Goal: Communication & Community: Answer question/provide support

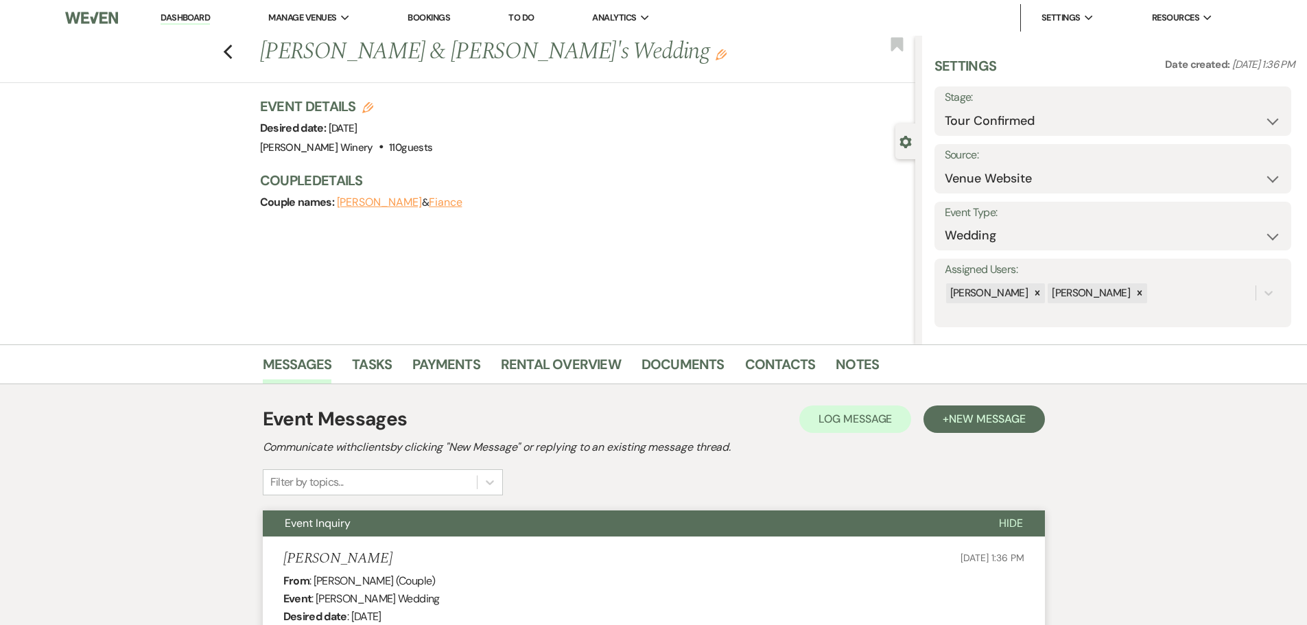
select select "4"
select select "5"
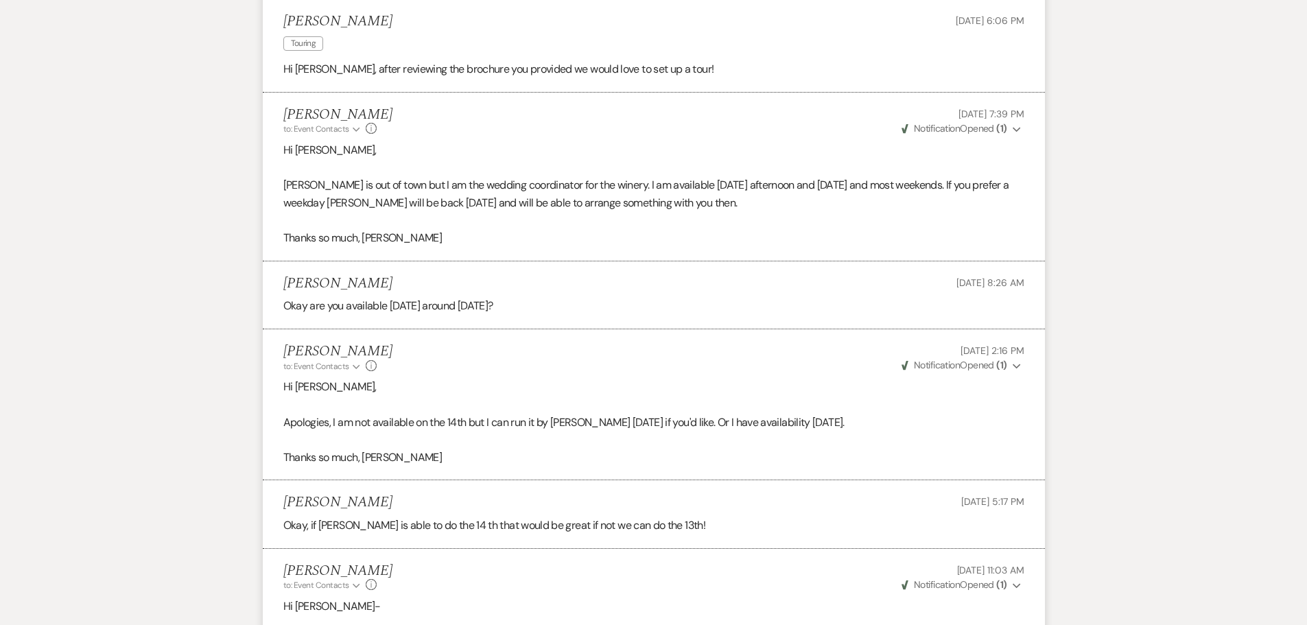
scroll to position [892, 0]
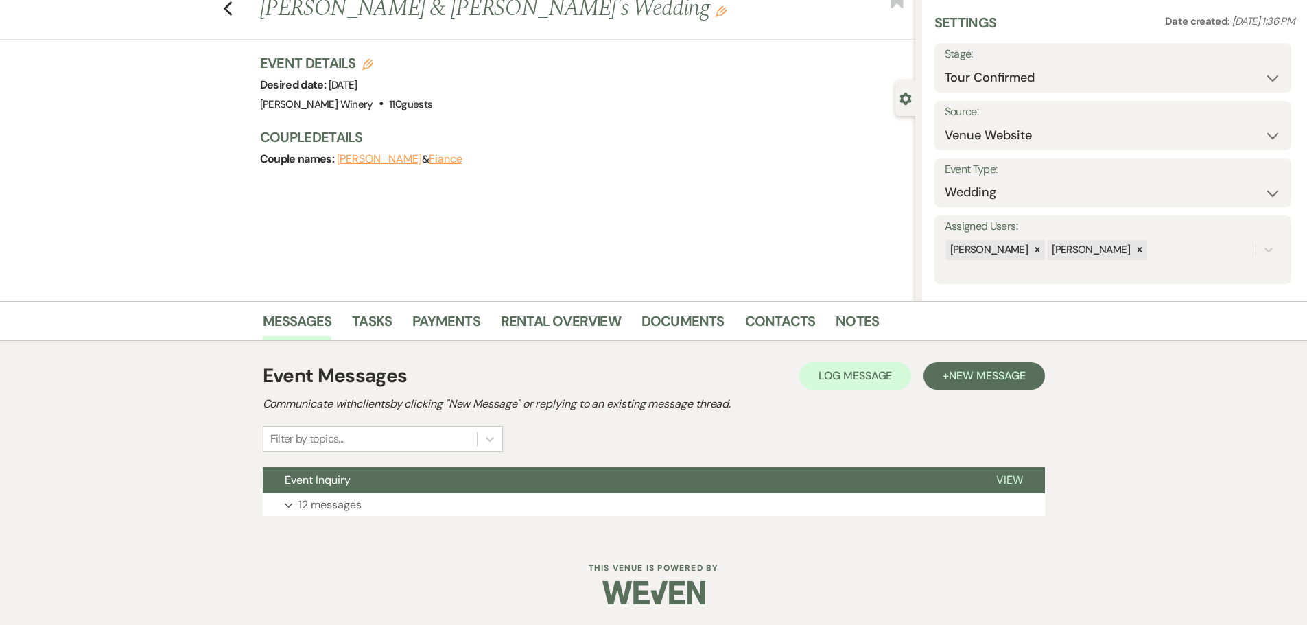
drag, startPoint x: 0, startPoint y: 0, endPoint x: 176, endPoint y: 16, distance: 176.4
click at [176, 16] on div "Previous [PERSON_NAME] & [PERSON_NAME]'s Wedding Edit Bookmark" at bounding box center [454, 15] width 922 height 47
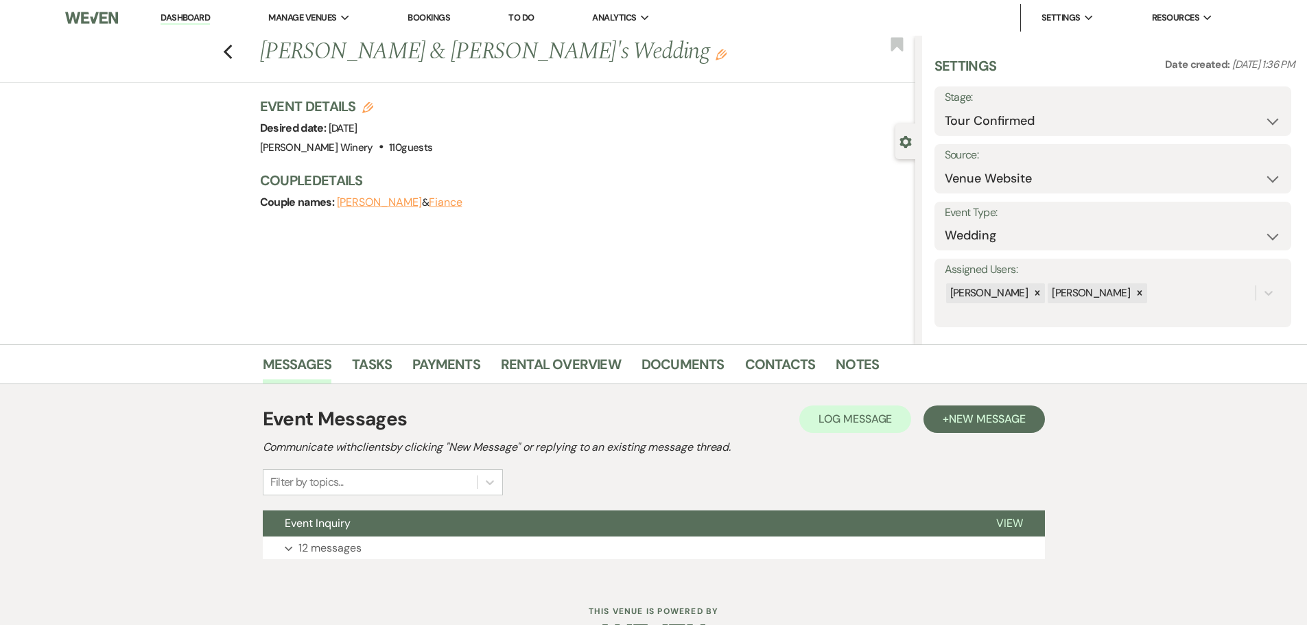
click at [189, 14] on link "Dashboard" at bounding box center [185, 18] width 49 height 13
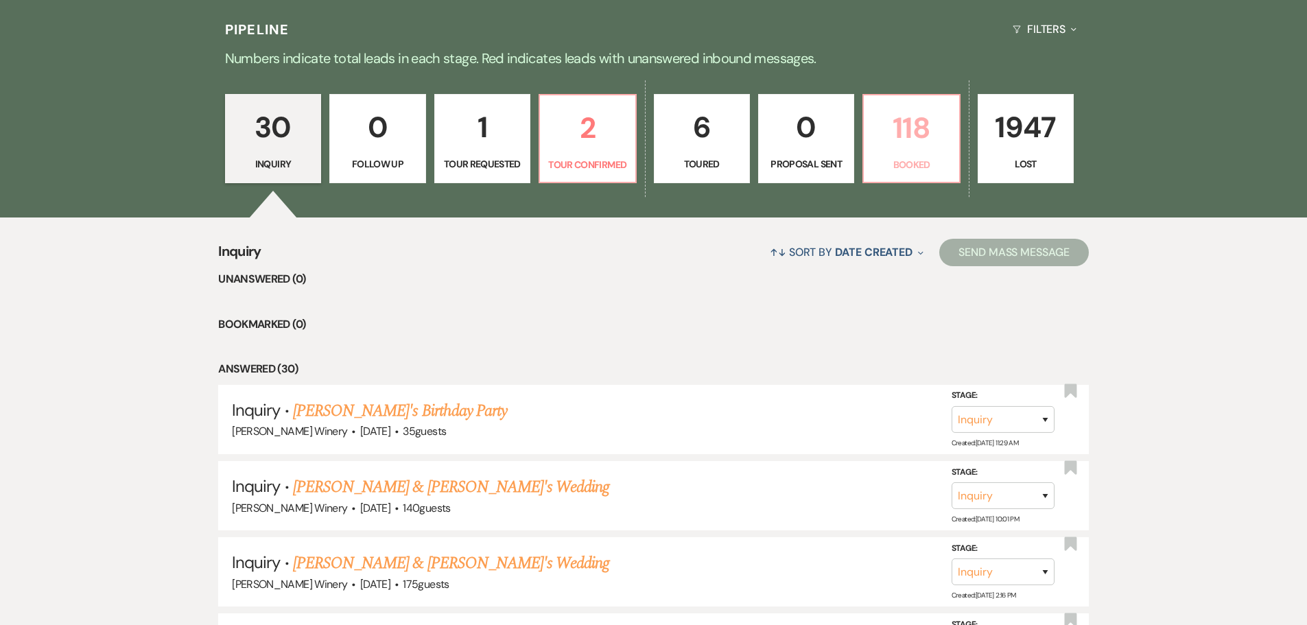
click at [902, 145] on p "118" at bounding box center [911, 128] width 78 height 46
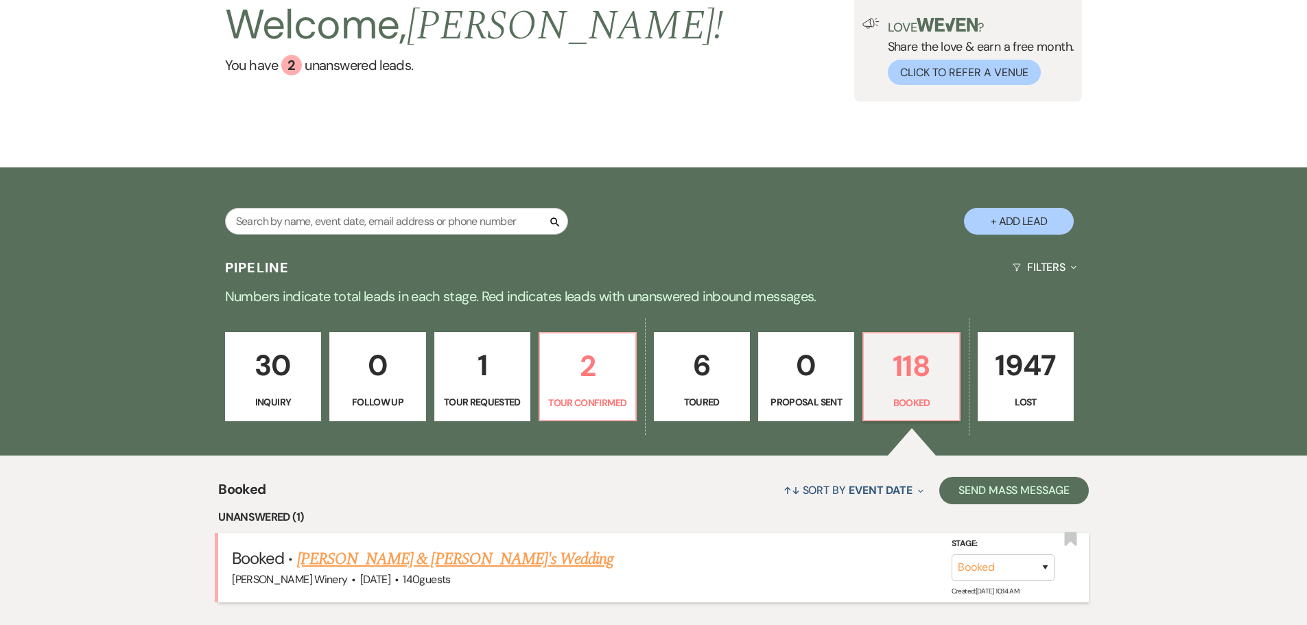
scroll to position [343, 0]
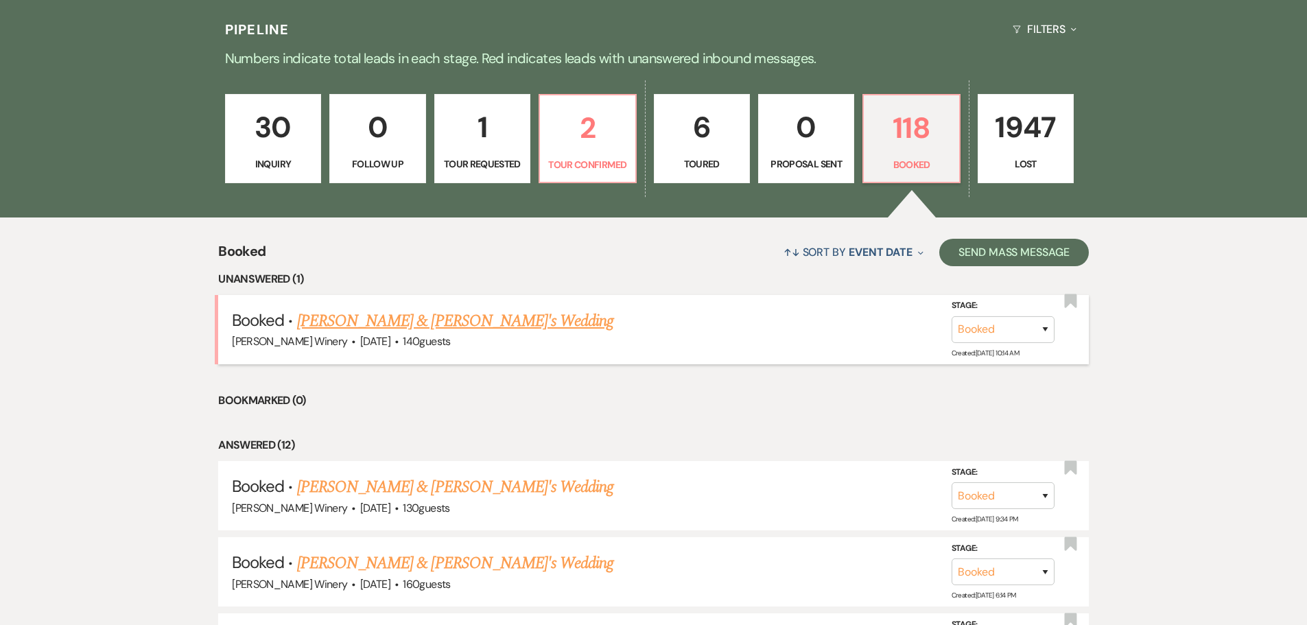
click at [381, 325] on link "[PERSON_NAME] & [PERSON_NAME]'s Wedding" at bounding box center [455, 321] width 317 height 25
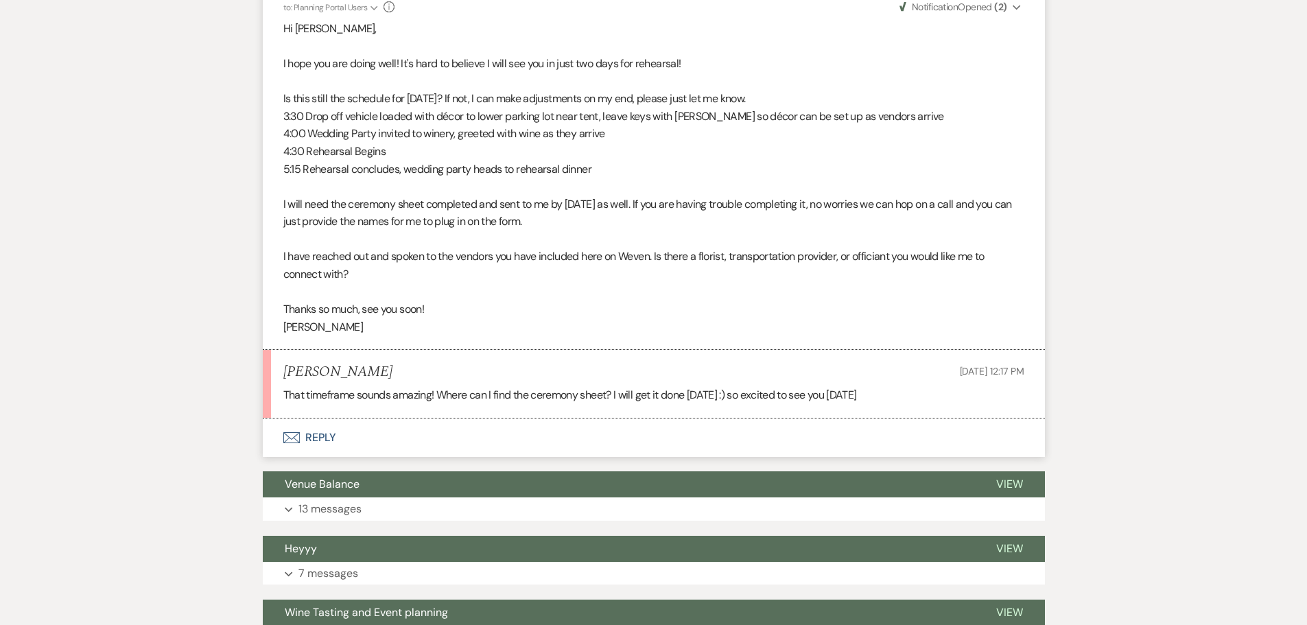
scroll to position [2470, 0]
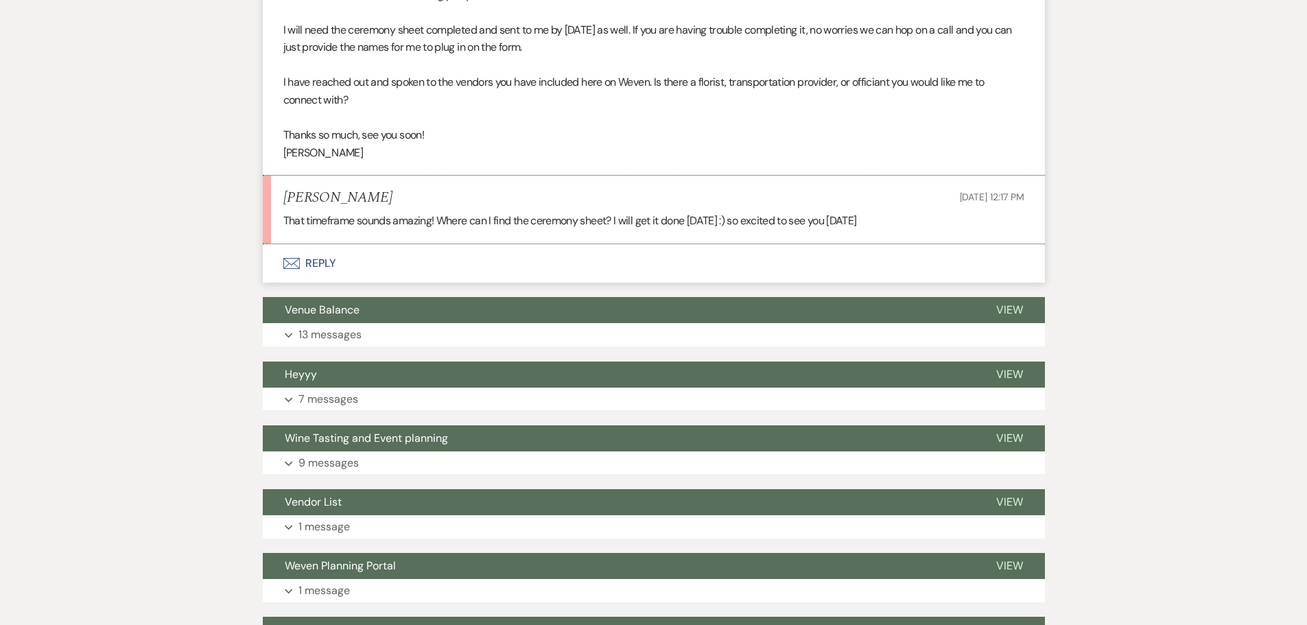
click at [316, 244] on button "Envelope Reply" at bounding box center [654, 263] width 782 height 38
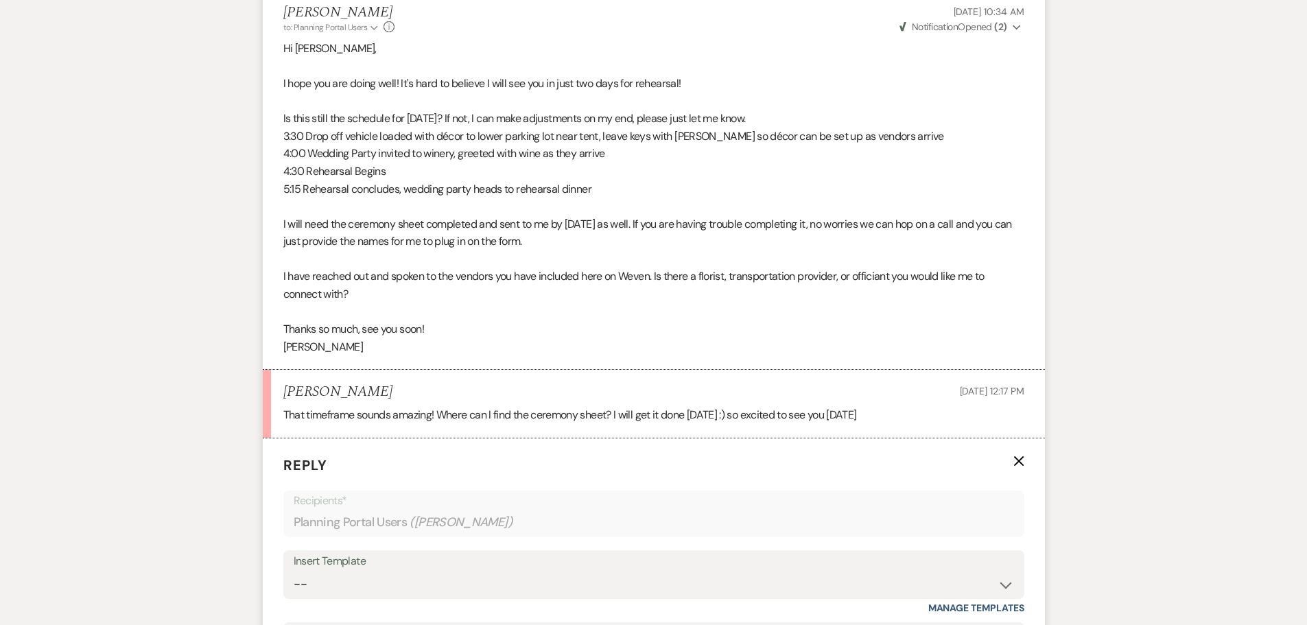
scroll to position [2527, 0]
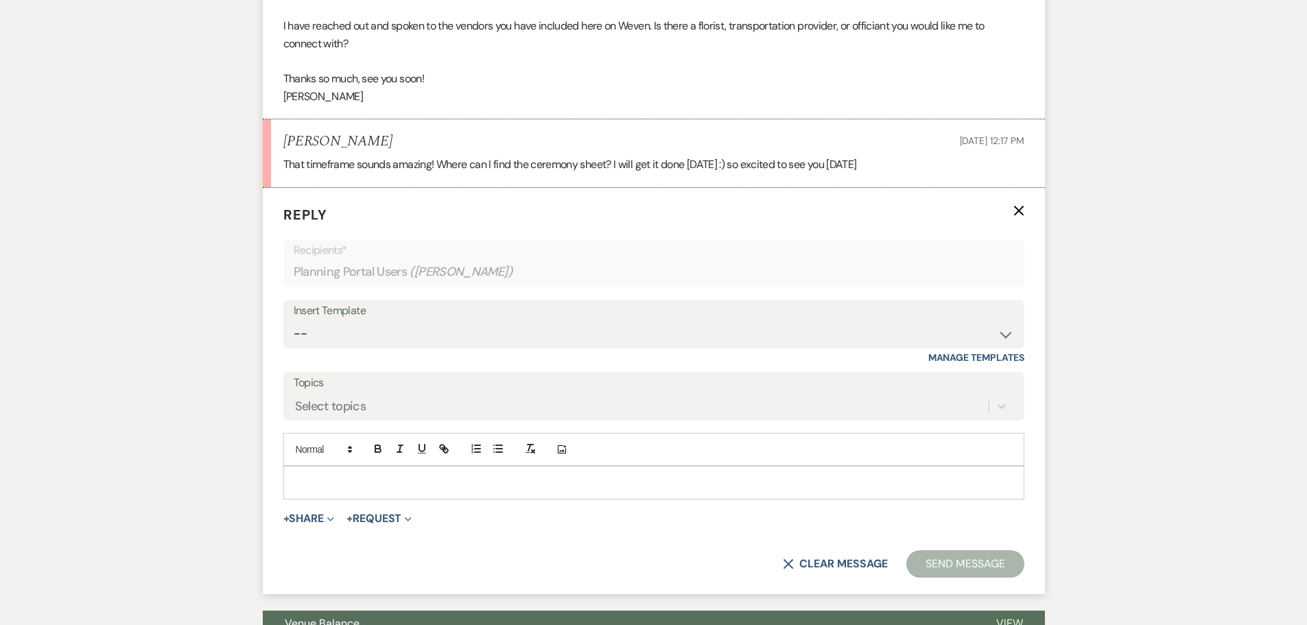
click at [333, 475] on p at bounding box center [653, 482] width 719 height 15
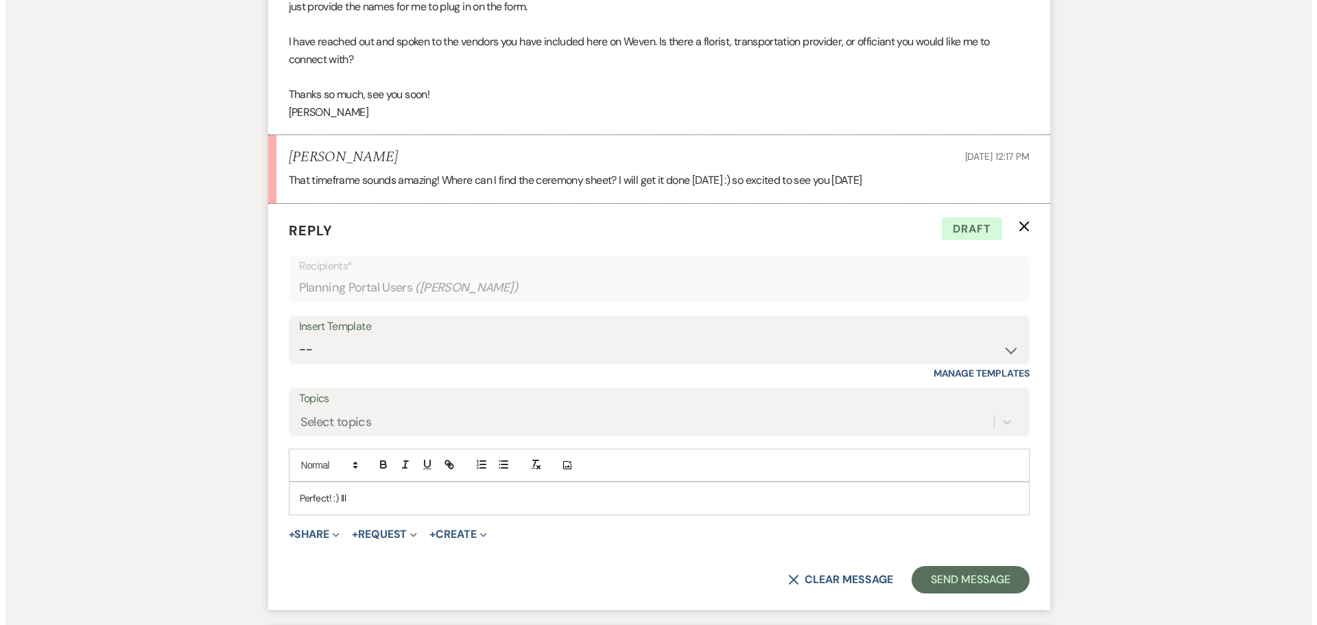
scroll to position [2664, 0]
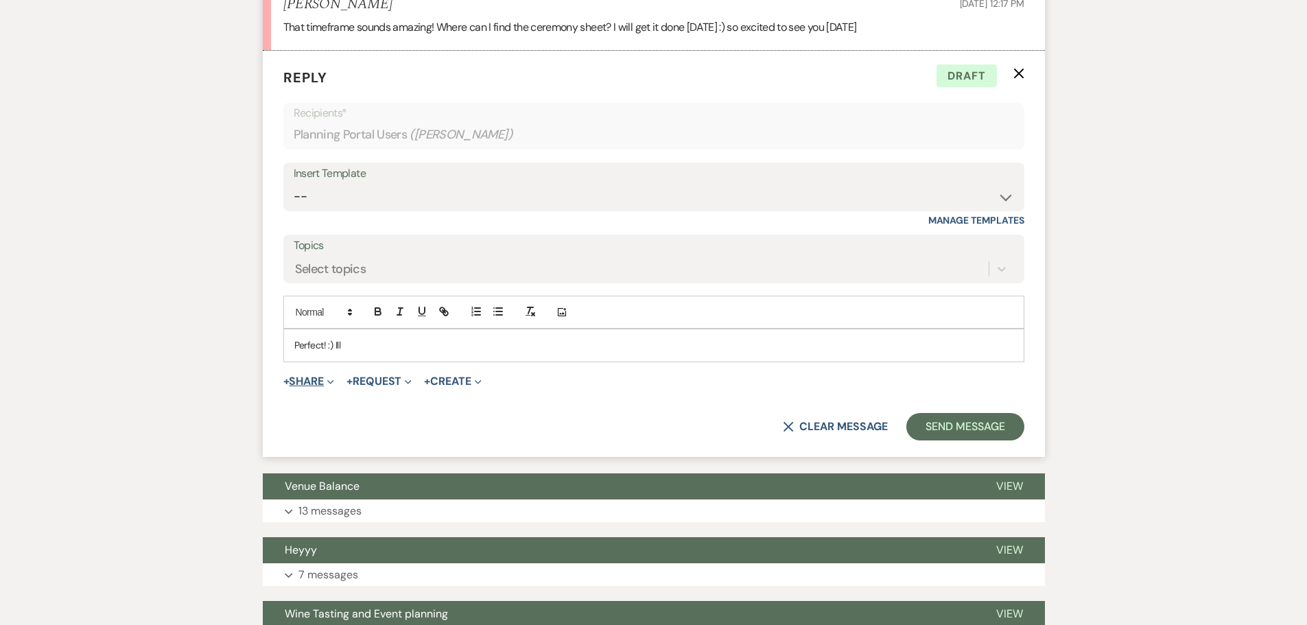
click at [319, 376] on button "+ Share Expand" at bounding box center [308, 381] width 51 height 11
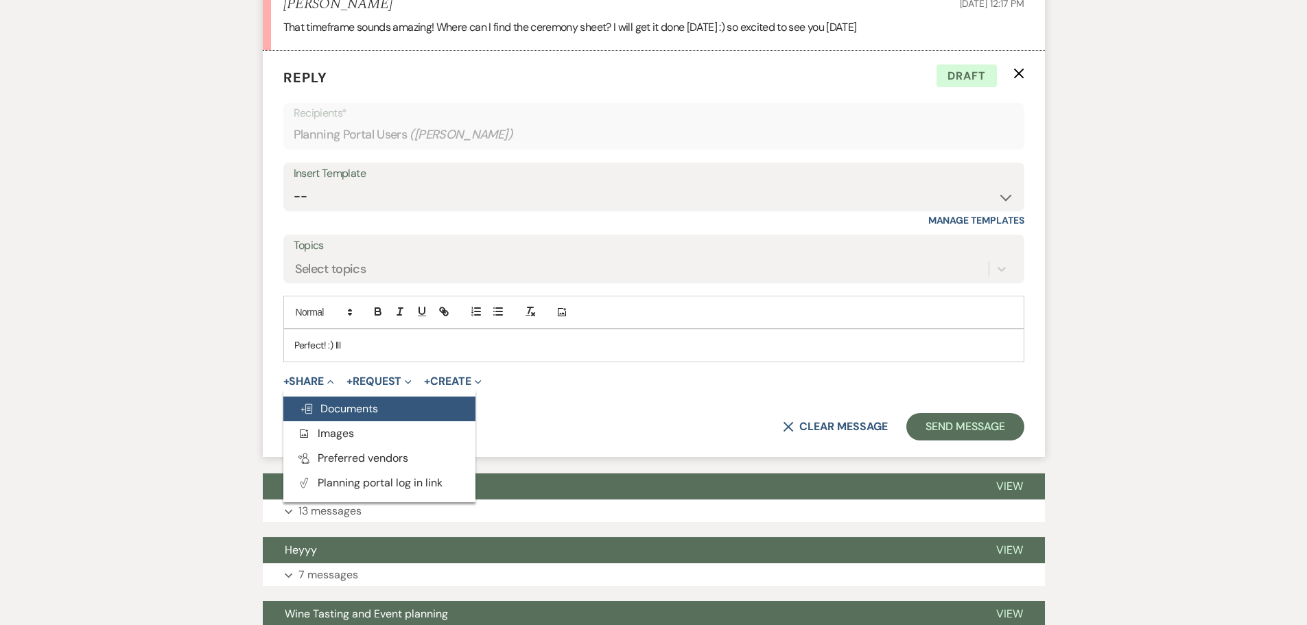
click at [338, 401] on span "Doc Upload Documents" at bounding box center [339, 408] width 78 height 14
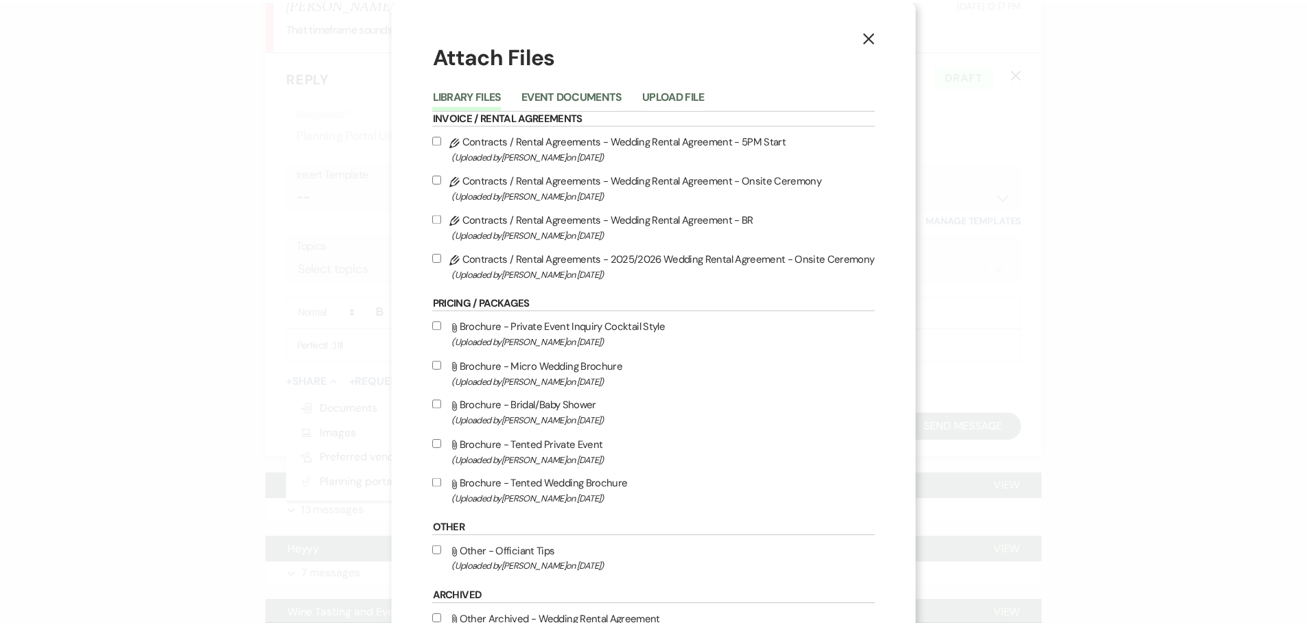
scroll to position [0, 0]
click at [707, 95] on button "Upload File" at bounding box center [679, 100] width 62 height 19
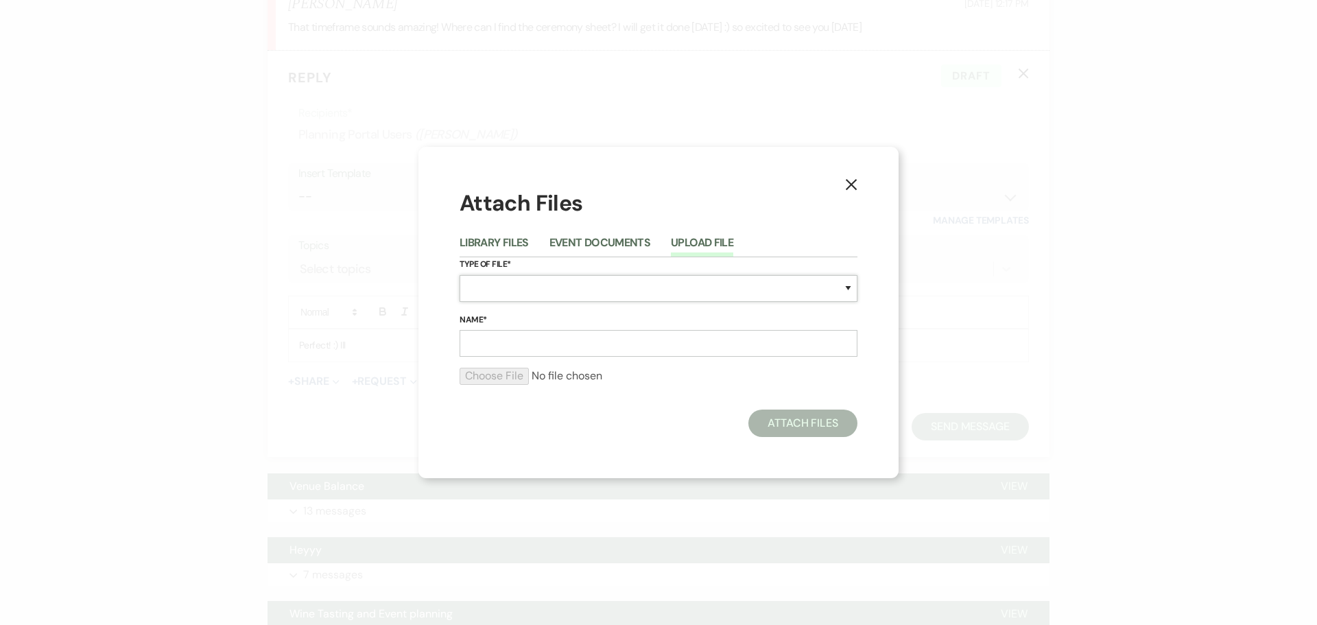
click at [486, 283] on select "Special Event Insurance Vendor Certificate of Insurance Contracts / Rental Agre…" at bounding box center [659, 288] width 398 height 27
select select "0"
click at [460, 275] on select "Special Event Insurance Vendor Certificate of Insurance Contracts / Rental Agre…" at bounding box center [659, 288] width 398 height 27
click at [493, 342] on input "Name*" at bounding box center [659, 343] width 398 height 27
type input "Ceremony Sheet"
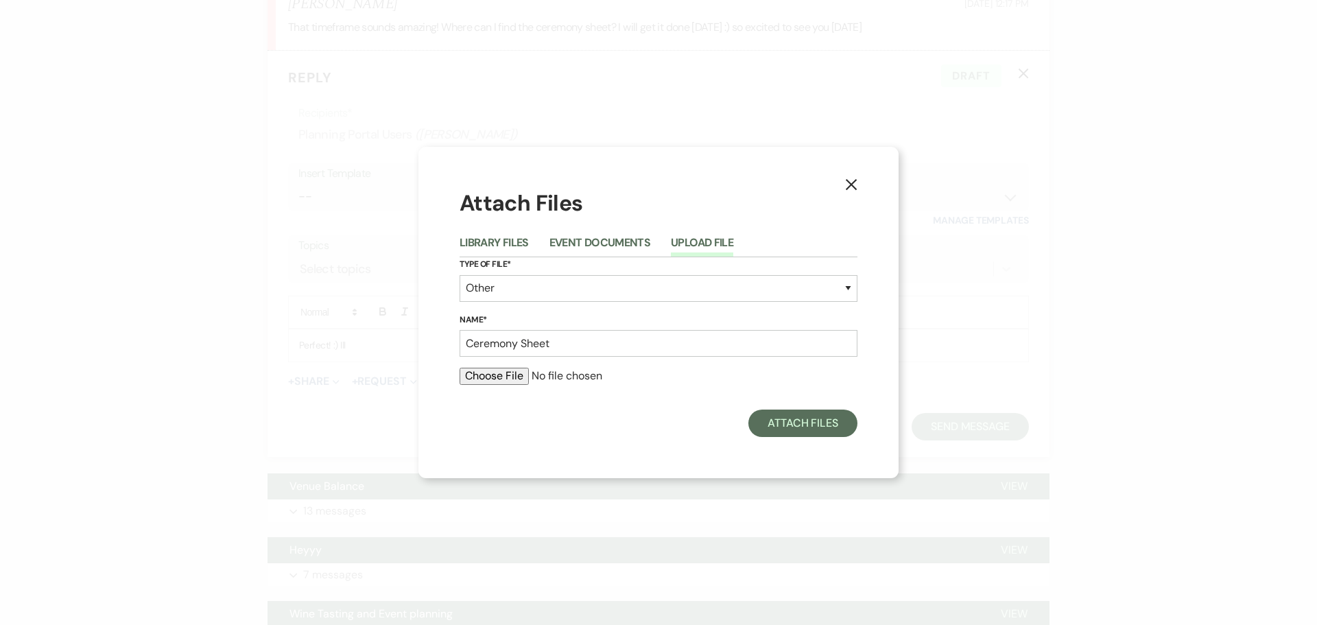
click at [504, 375] on input "file" at bounding box center [659, 376] width 398 height 16
type input "C:\fakepath\Skylar & Skyler [DATE].xlsx"
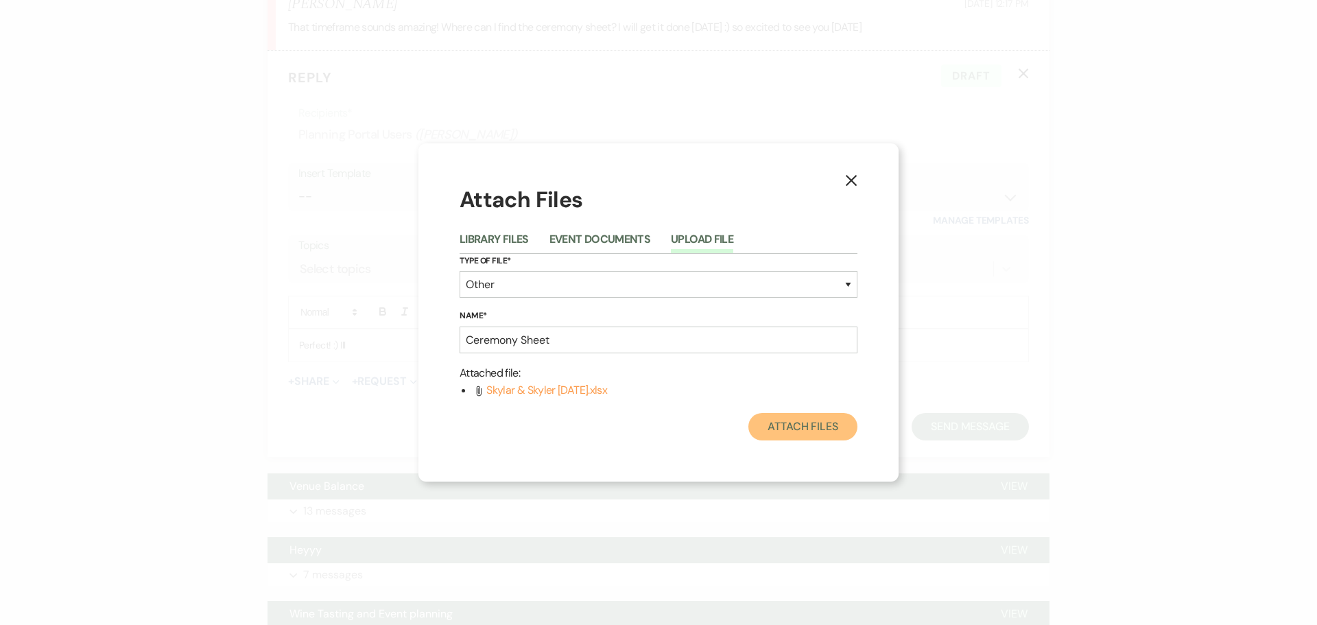
click at [792, 429] on button "Attach Files" at bounding box center [802, 426] width 109 height 27
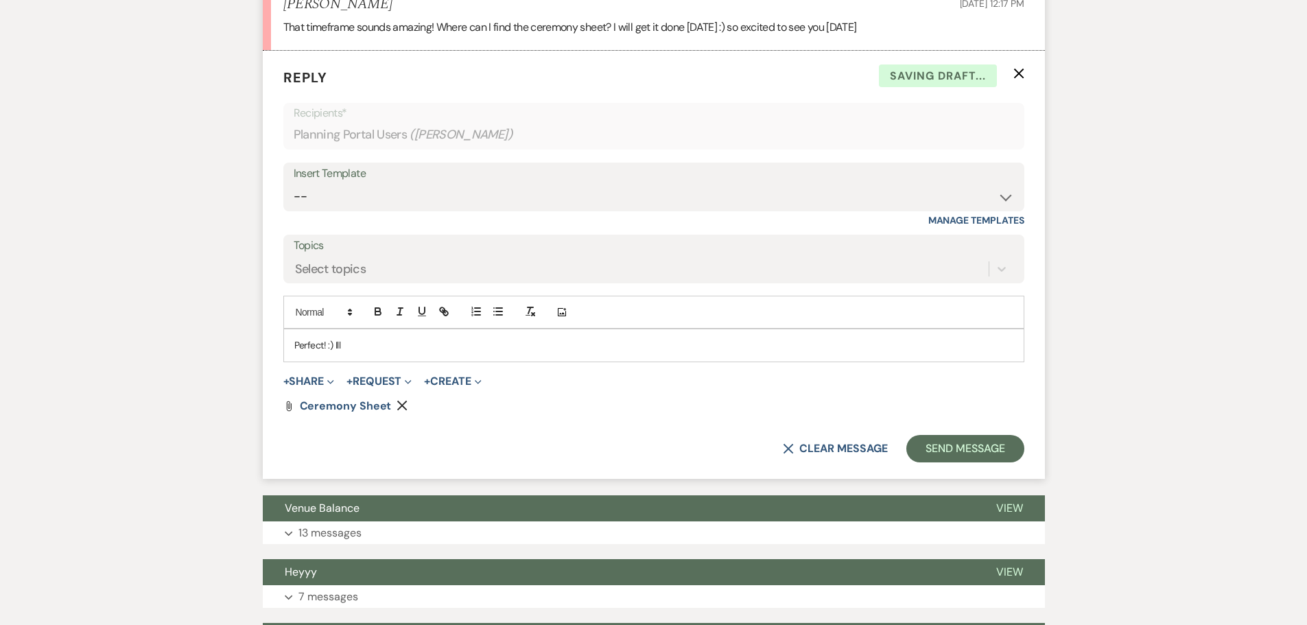
click at [362, 338] on p "Perfect! :) Ill" at bounding box center [653, 345] width 719 height 15
click at [322, 338] on p "Perfect! :) I attached it here or it's under the "documents " tab here on Weven…" at bounding box center [653, 345] width 719 height 15
click at [506, 338] on p "Perfect, so glad that will work for you [DATE]! :) I attached it here or it's u…" at bounding box center [653, 345] width 719 height 15
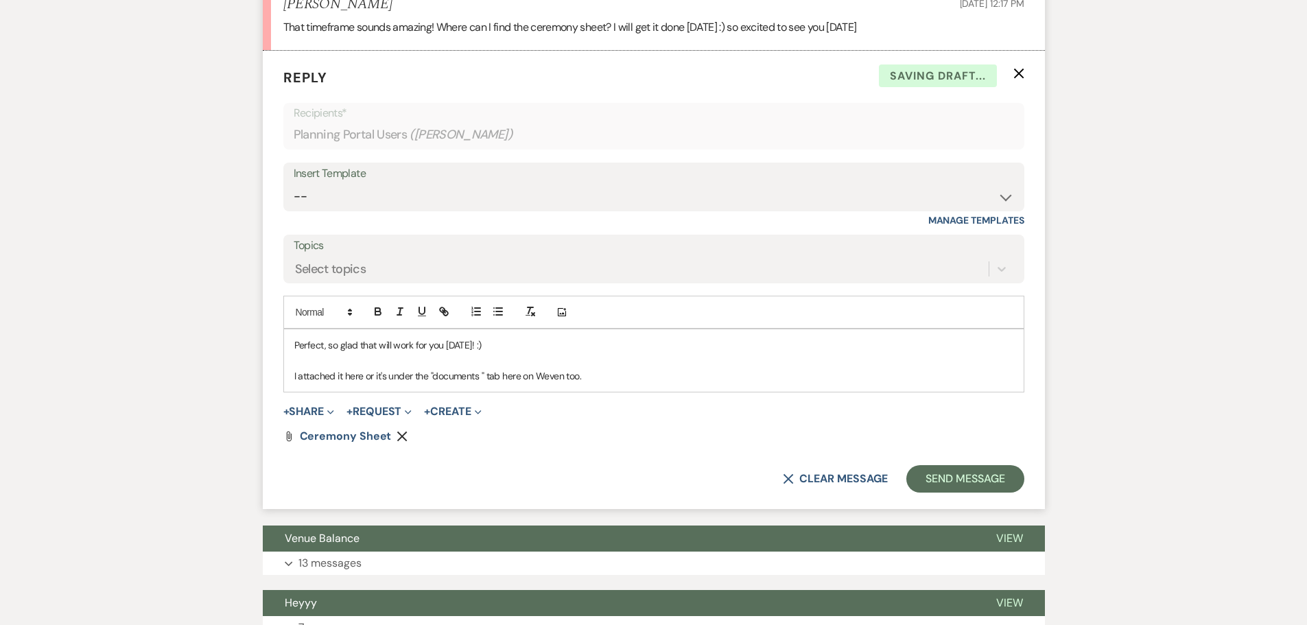
drag, startPoint x: 589, startPoint y: 359, endPoint x: 596, endPoint y: 357, distance: 7.2
click at [590, 368] on p "I attached it here or it's under the "documents " tab here on Weven too." at bounding box center [653, 375] width 719 height 15
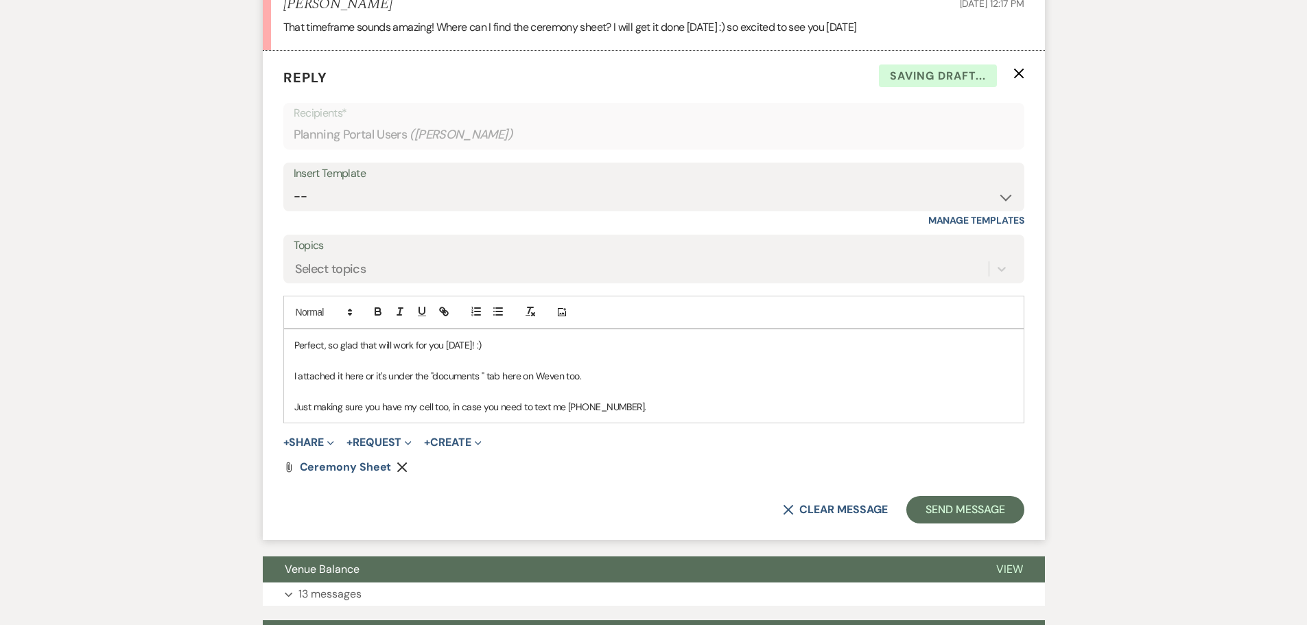
click at [569, 399] on p "Just making sure you have my cell too, in case you need to text me [PHONE_NUMBE…" at bounding box center [653, 406] width 719 height 15
click at [947, 496] on button "Send Message" at bounding box center [964, 509] width 117 height 27
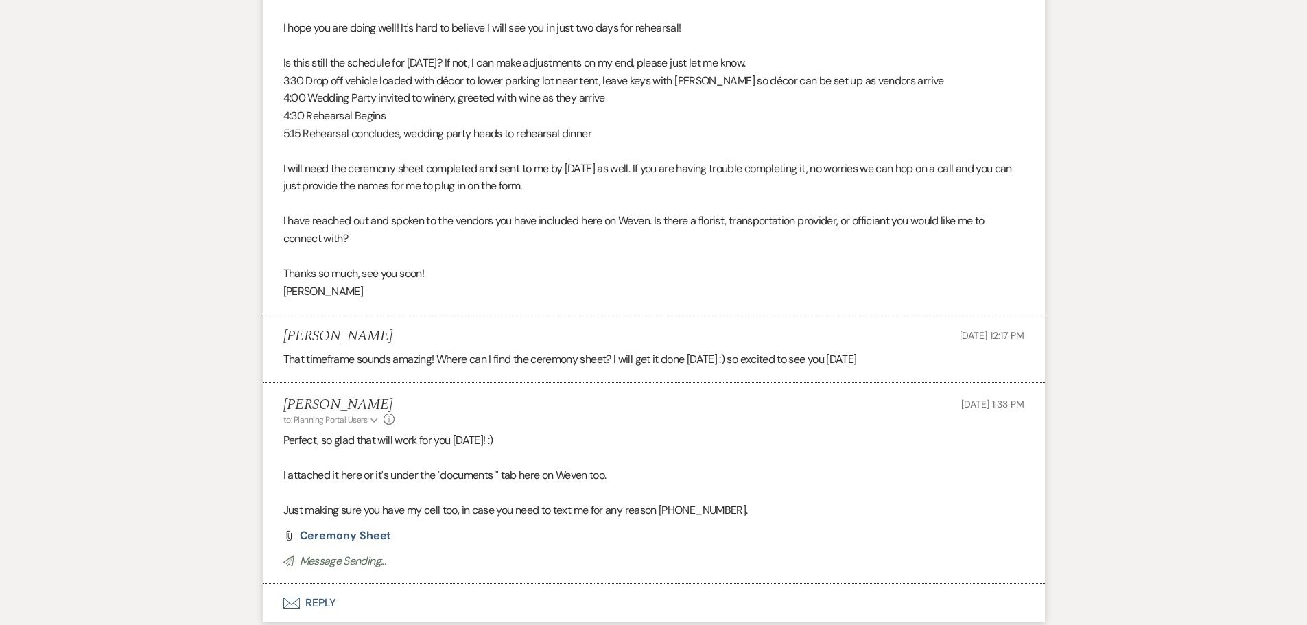
scroll to position [2527, 0]
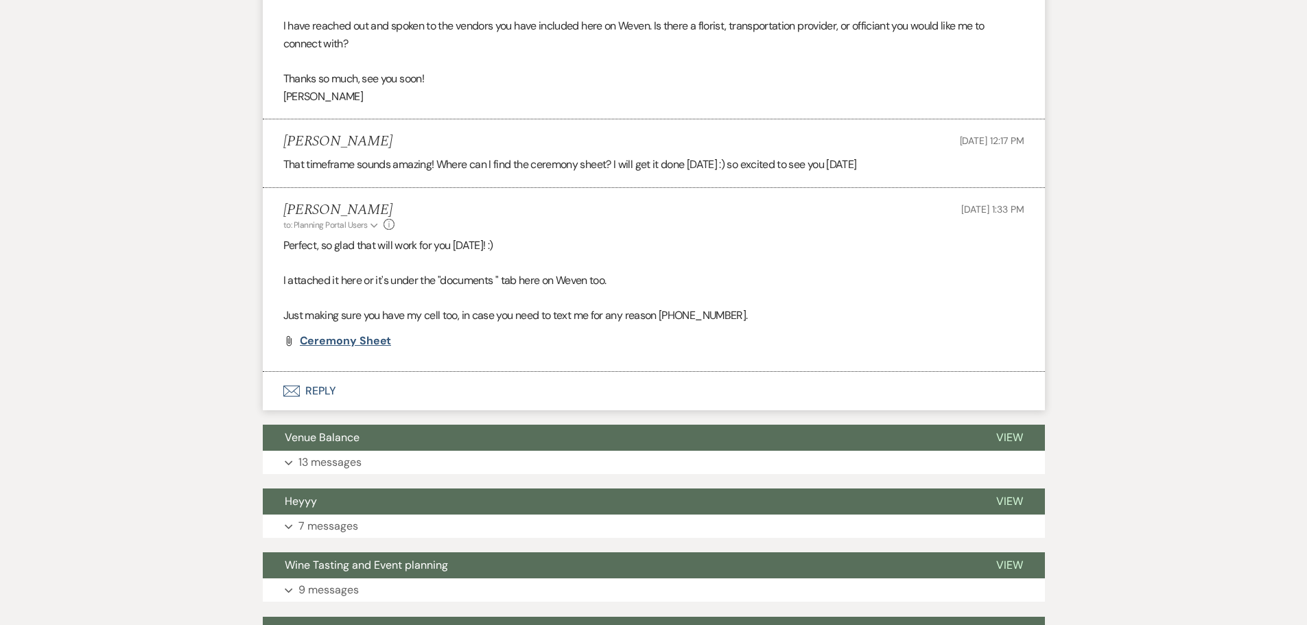
click at [369, 333] on span "Ceremony Sheet" at bounding box center [346, 340] width 92 height 14
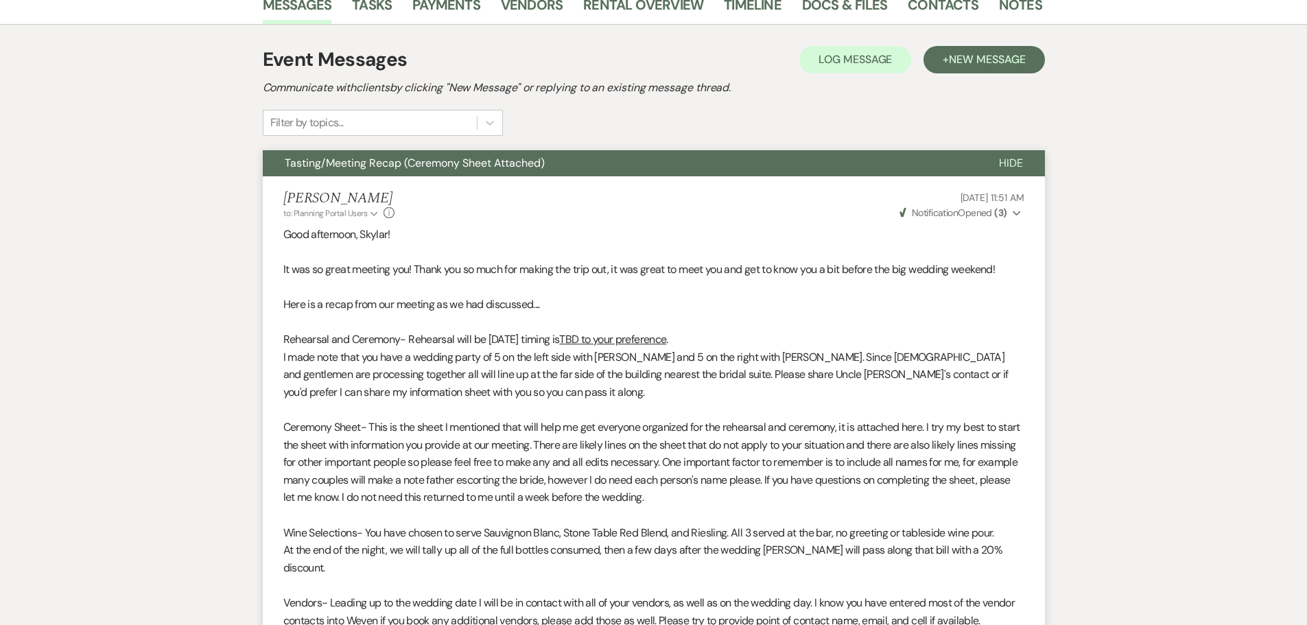
scroll to position [0, 0]
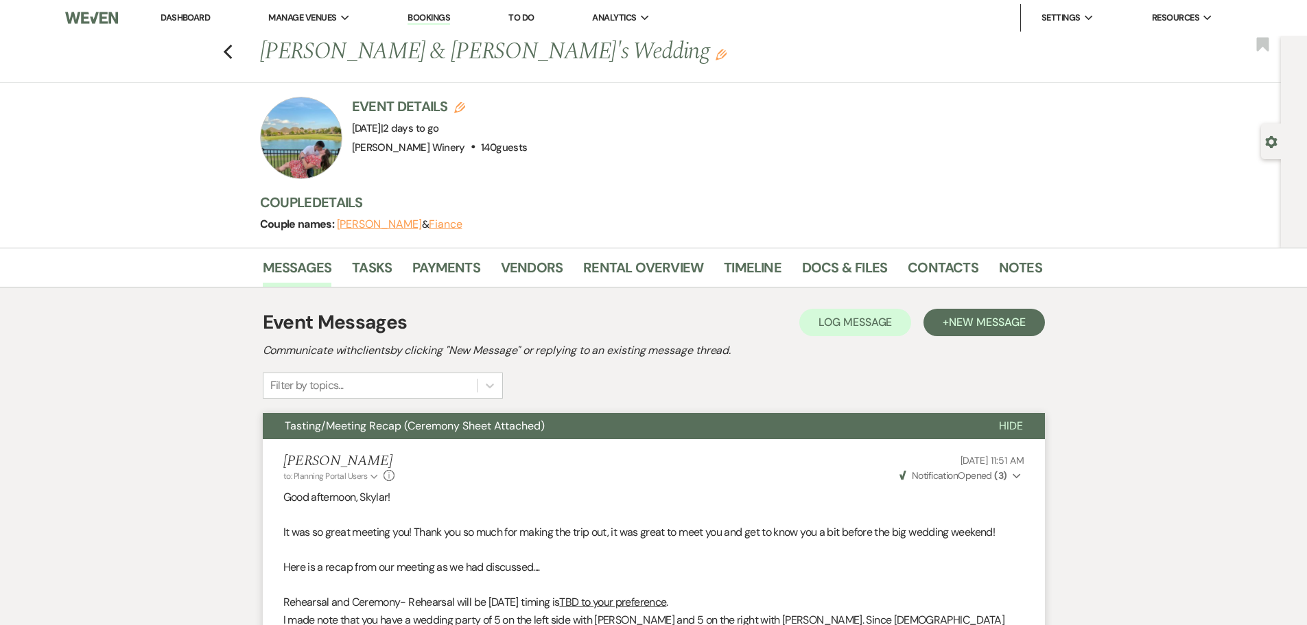
click at [181, 21] on link "Dashboard" at bounding box center [185, 18] width 49 height 12
